Goal: Task Accomplishment & Management: Manage account settings

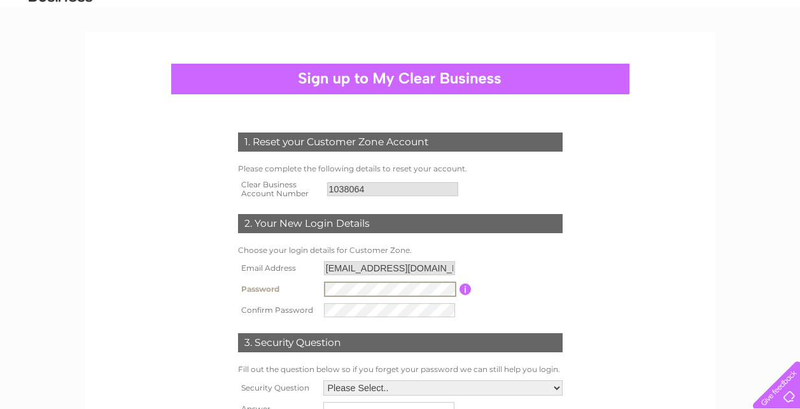
click at [445, 271] on input "[EMAIL_ADDRESS][DOMAIN_NAME]" at bounding box center [389, 268] width 131 height 14
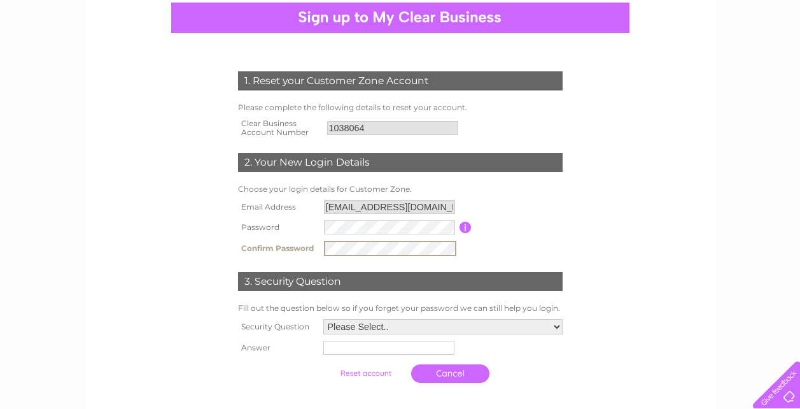
scroll to position [127, 0]
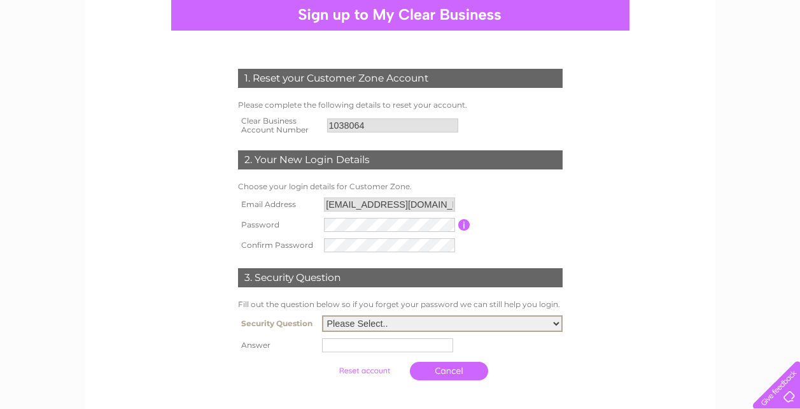
click at [384, 326] on select "Please Select.. In what town or city was your first job? In what town or city d…" at bounding box center [442, 323] width 241 height 17
select select "2"
click at [322, 316] on select "Please Select.. In what town or city was your first job? In what town or city d…" at bounding box center [442, 323] width 241 height 17
click at [383, 345] on input "text" at bounding box center [387, 345] width 131 height 14
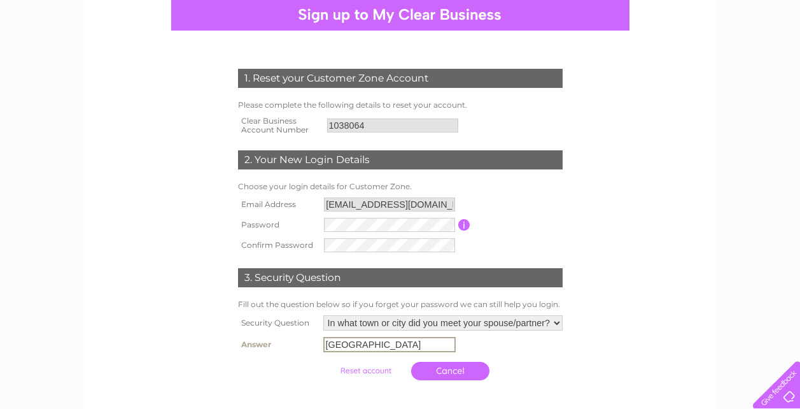
type input "leicester"
click at [381, 372] on input "submit" at bounding box center [366, 369] width 78 height 18
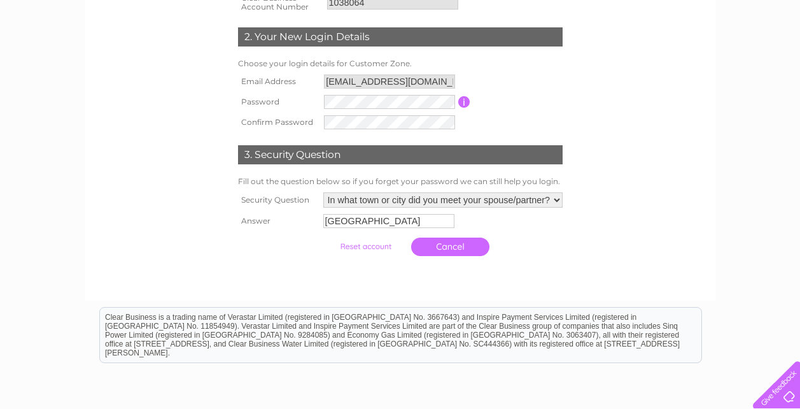
scroll to position [255, 0]
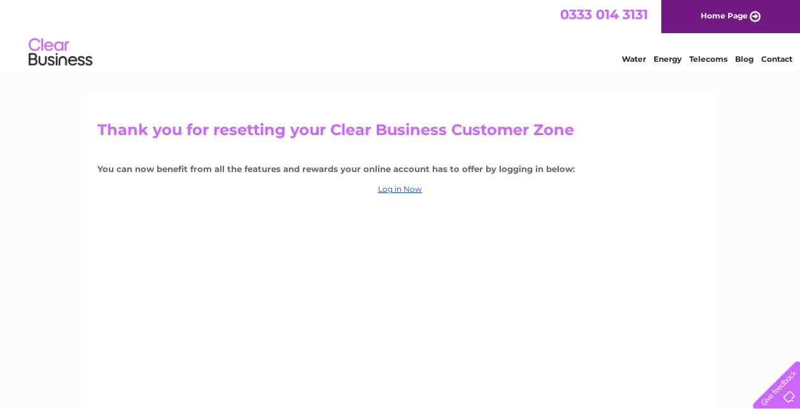
click at [371, 237] on div "Thank you for resetting your Clear Business Customer Zone You can now benefit f…" at bounding box center [400, 273] width 630 height 357
click at [404, 190] on link "Log in Now" at bounding box center [400, 189] width 44 height 10
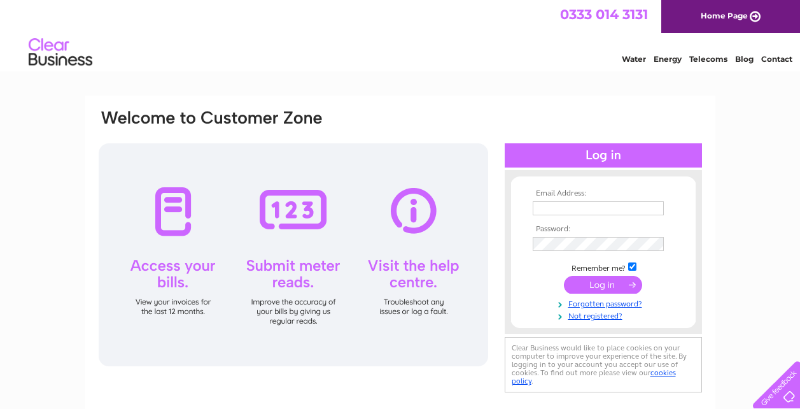
type input "[EMAIL_ADDRESS][DOMAIN_NAME]"
click at [735, 64] on div "Email Address: metaliumaccounts@hotmail.co.uk Password:" at bounding box center [744, 57] width 18 height 13
click at [532, 286] on td at bounding box center [604, 284] width 148 height 24
click at [607, 288] on input "submit" at bounding box center [603, 285] width 78 height 18
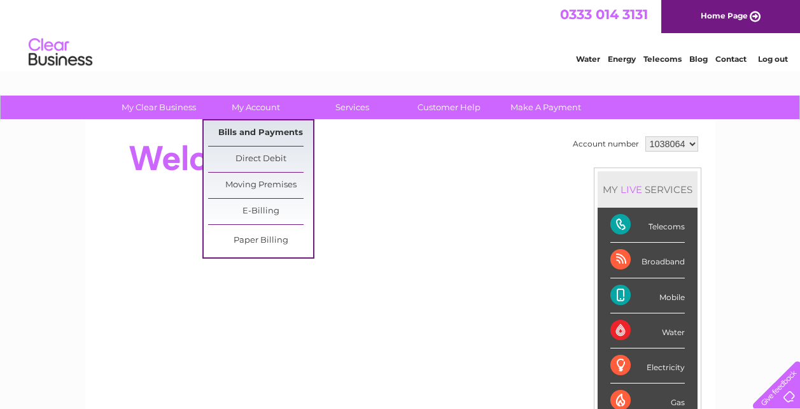
click at [265, 131] on link "Bills and Payments" at bounding box center [260, 132] width 105 height 25
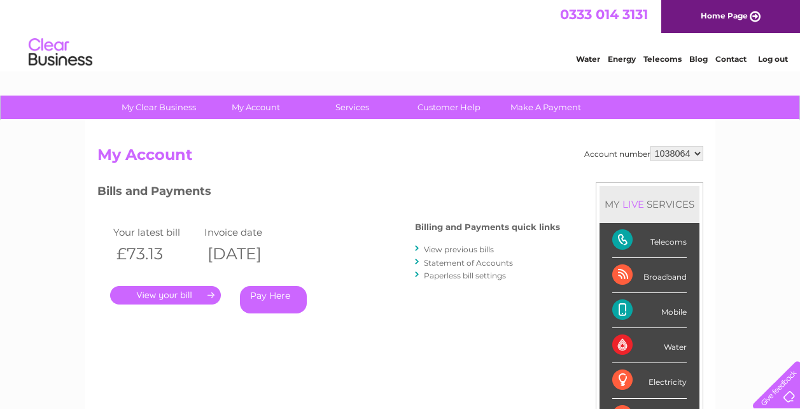
click at [169, 299] on link "." at bounding box center [165, 295] width 111 height 18
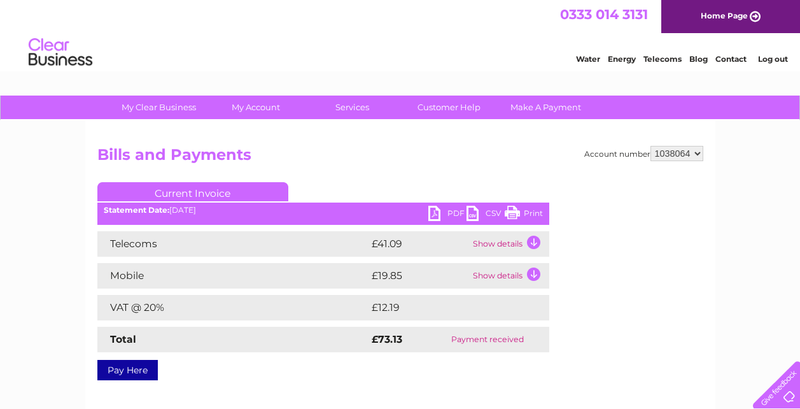
click at [436, 209] on link "PDF" at bounding box center [447, 215] width 38 height 18
